Goal: Task Accomplishment & Management: Manage account settings

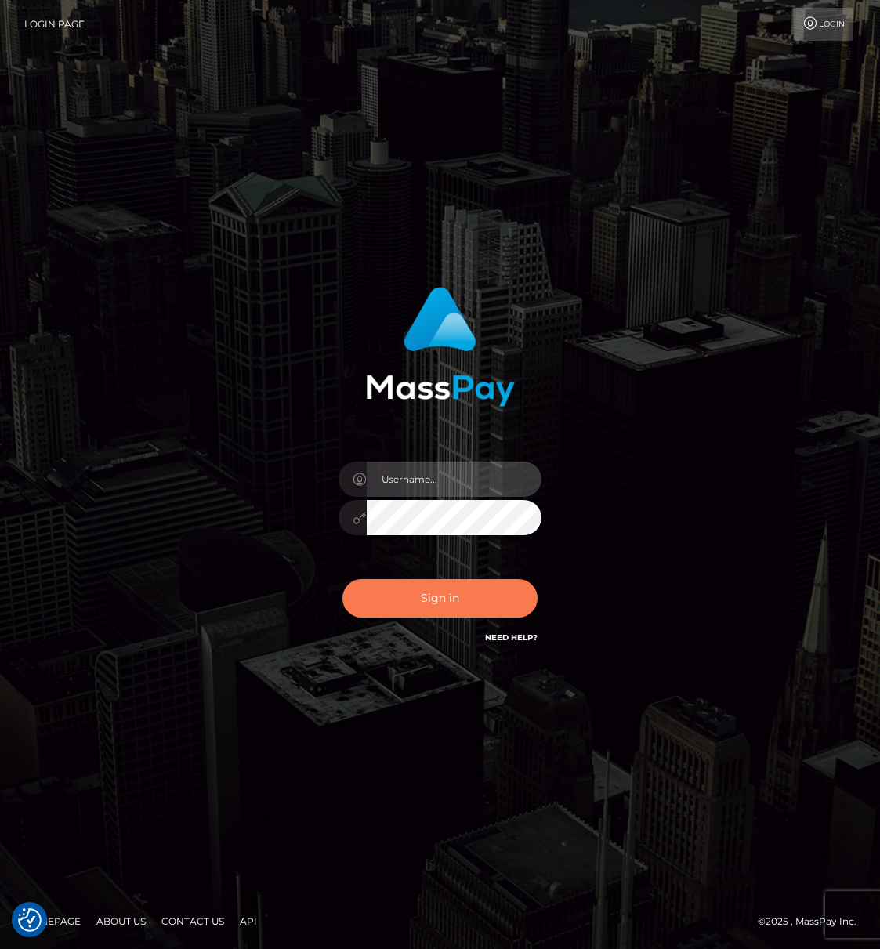
type input "lmurph"
click at [448, 612] on button "Sign in" at bounding box center [440, 598] width 196 height 38
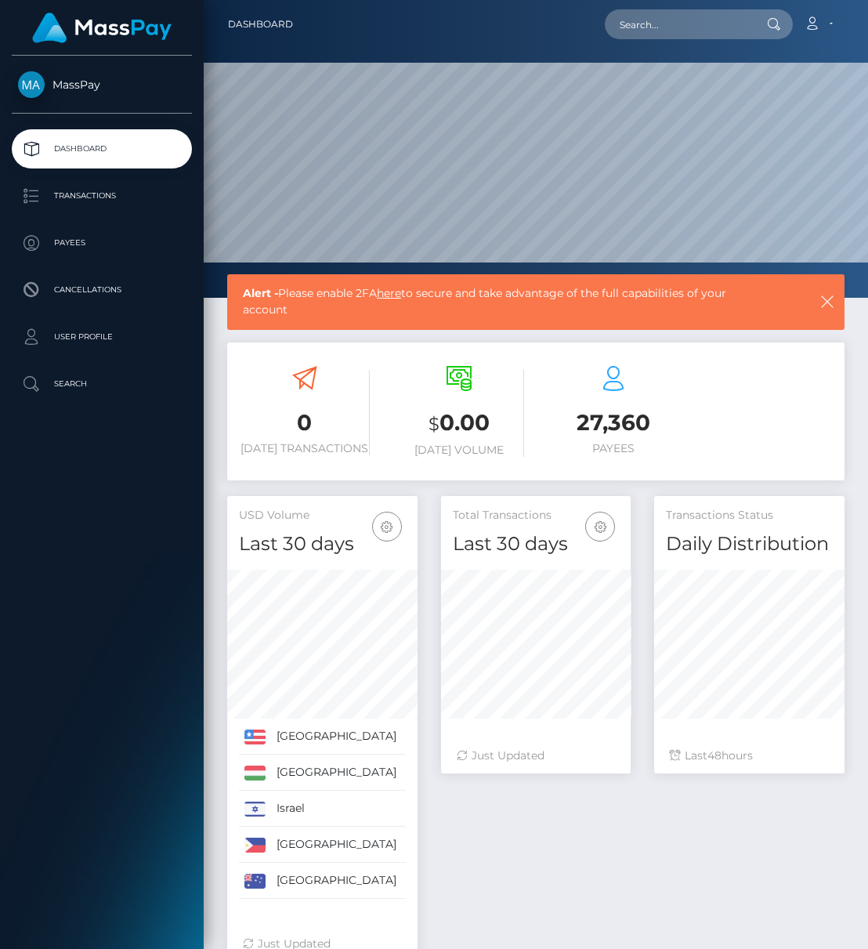
scroll to position [278, 190]
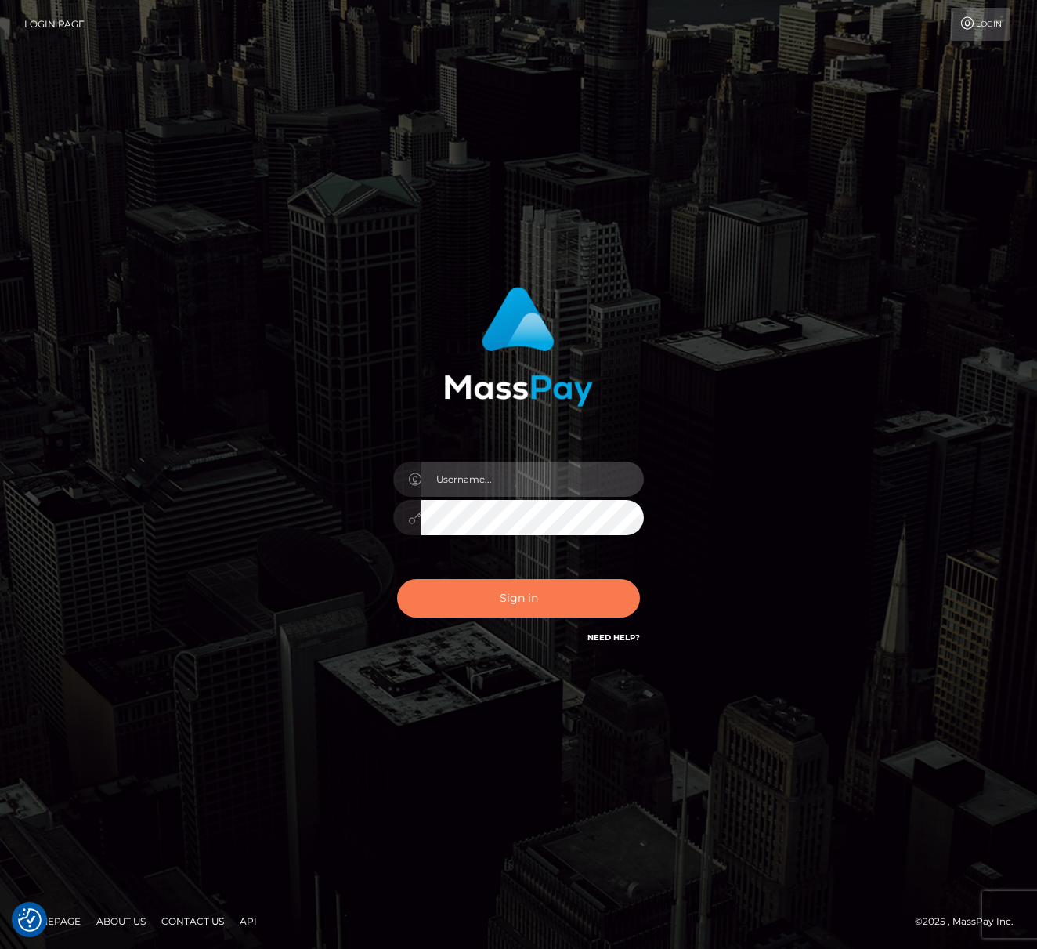
type input "lmurph"
click at [527, 604] on button "Sign in" at bounding box center [518, 598] width 243 height 38
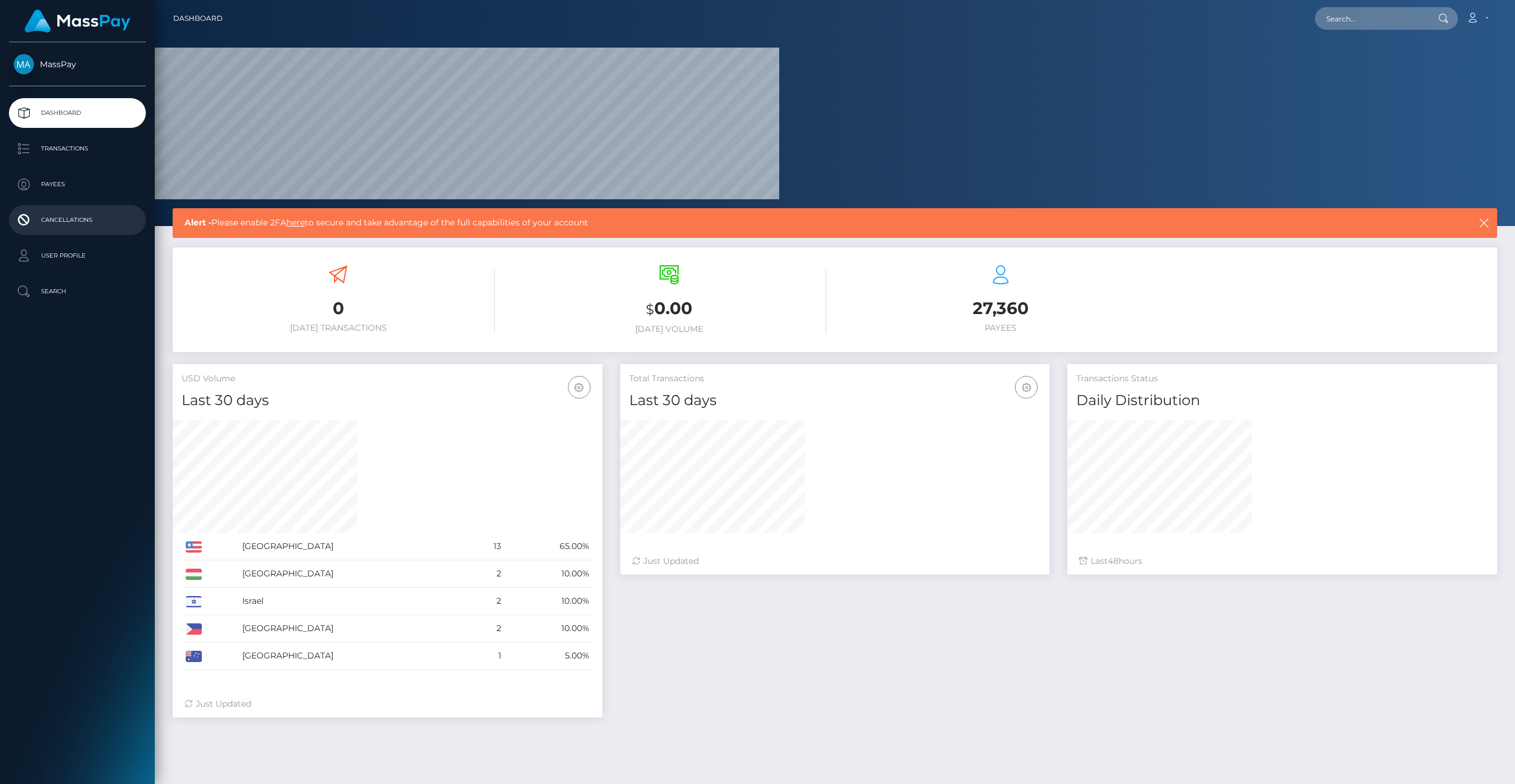
scroll to position [211, 429]
